Goal: Transaction & Acquisition: Purchase product/service

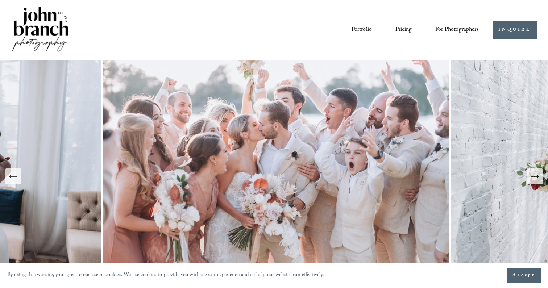
click at [0, 0] on span "Presets" at bounding box center [0, 0] width 0 height 0
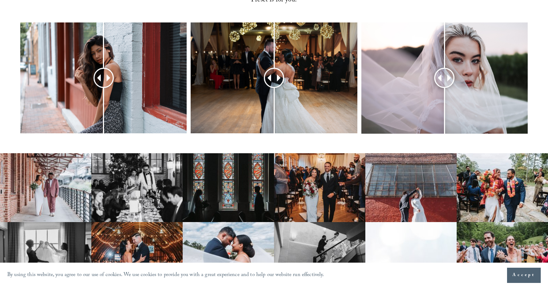
scroll to position [332, 0]
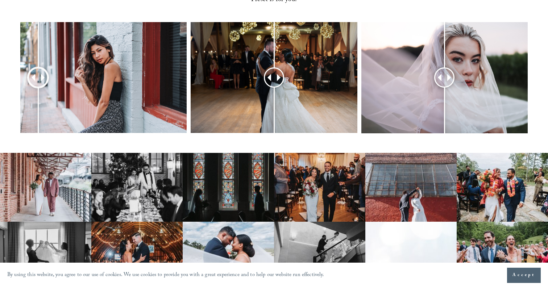
drag, startPoint x: 107, startPoint y: 61, endPoint x: 38, endPoint y: 62, distance: 68.5
click at [38, 69] on div at bounding box center [38, 78] width 18 height 18
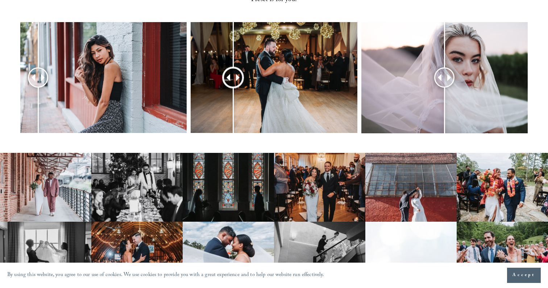
drag, startPoint x: 276, startPoint y: 64, endPoint x: 233, endPoint y: 66, distance: 43.2
click at [233, 68] on div at bounding box center [232, 77] width 19 height 19
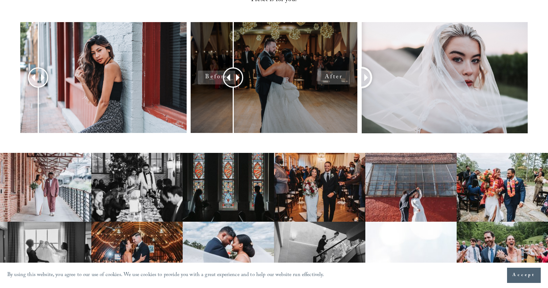
drag, startPoint x: 445, startPoint y: 61, endPoint x: 295, endPoint y: 83, distance: 151.4
click at [295, 83] on div at bounding box center [274, 87] width 548 height 130
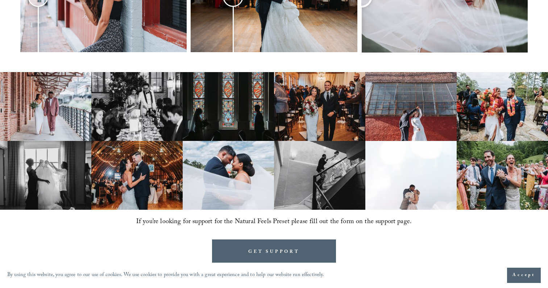
scroll to position [421, 0]
